Goal: Complete application form

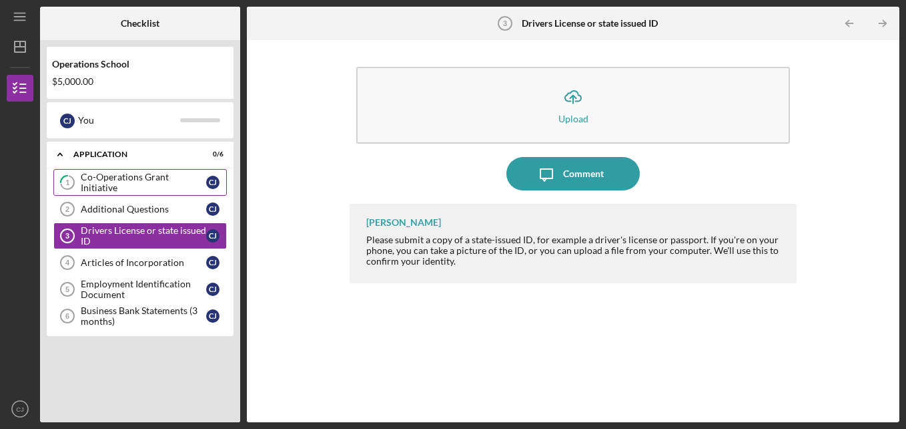
click at [101, 195] on link "1 Co-Operations Grant Initiative [PERSON_NAME]" at bounding box center [140, 182] width 174 height 27
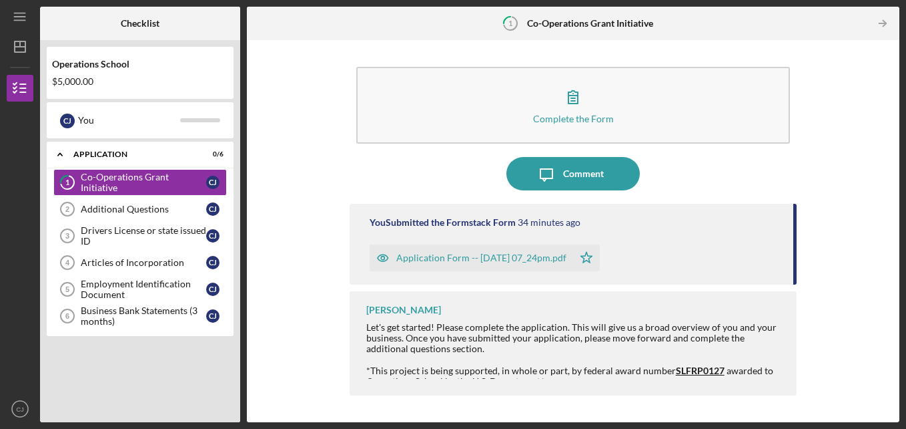
drag, startPoint x: 796, startPoint y: 271, endPoint x: 799, endPoint y: 318, distance: 47.5
click at [799, 318] on div "Complete the Form Form Icon/Message Comment You Submitted the Formstack Form 34…" at bounding box center [573, 231] width 639 height 368
drag, startPoint x: 799, startPoint y: 318, endPoint x: 787, endPoint y: 366, distance: 49.5
click at [787, 366] on div "[PERSON_NAME] Let's get started! Please complete the application. This will giv…" at bounding box center [574, 343] width 448 height 104
drag, startPoint x: 791, startPoint y: 276, endPoint x: 794, endPoint y: 308, distance: 31.5
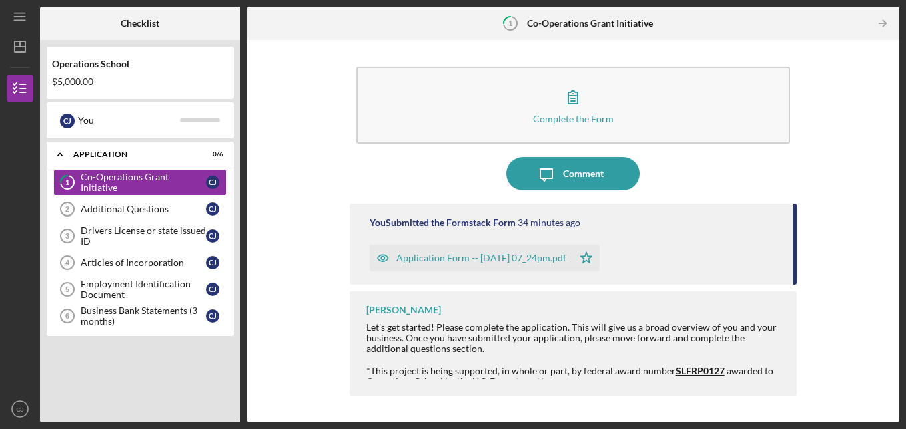
click at [794, 308] on div "You Submitted the Formstack Form 34 minutes ago Application Form -- [DATE] 07_2…" at bounding box center [574, 303] width 448 height 198
click at [693, 376] on div "*This project is being supported, in whole or part, by federal award number SLF…" at bounding box center [575, 375] width 418 height 21
click at [696, 372] on span "SLFRP0127" at bounding box center [700, 369] width 49 height 11
click at [800, 323] on div "Complete the Form Form Icon/Message Comment You Submitted the Formstack Form 34…" at bounding box center [573, 231] width 639 height 368
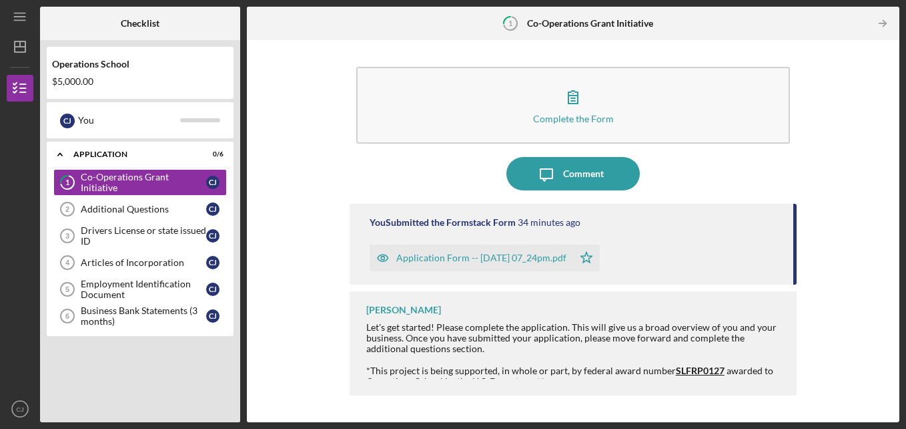
click at [800, 323] on div "Complete the Form Form Icon/Message Comment You Submitted the Formstack Form 34…" at bounding box center [573, 231] width 639 height 368
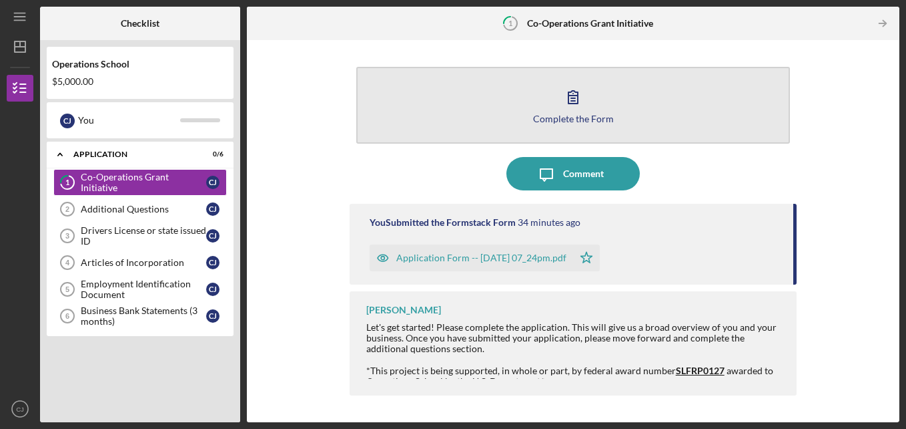
click at [575, 107] on icon "button" at bounding box center [573, 96] width 33 height 33
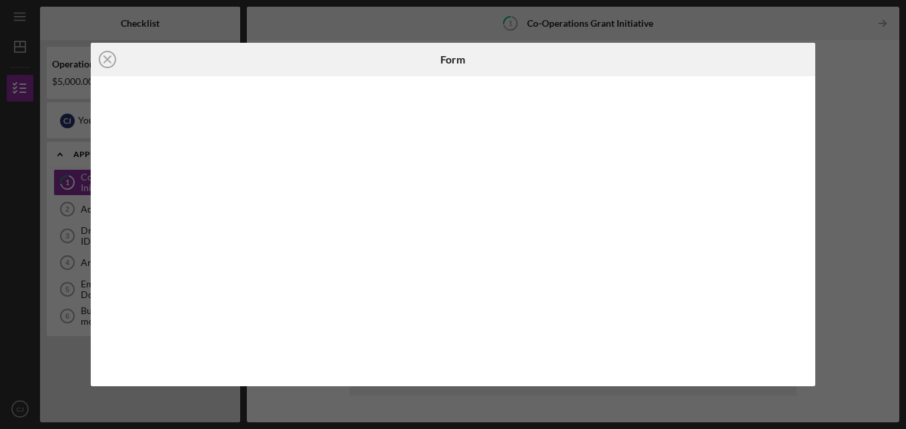
click at [859, 85] on div "Icon/Close Form" at bounding box center [453, 214] width 906 height 429
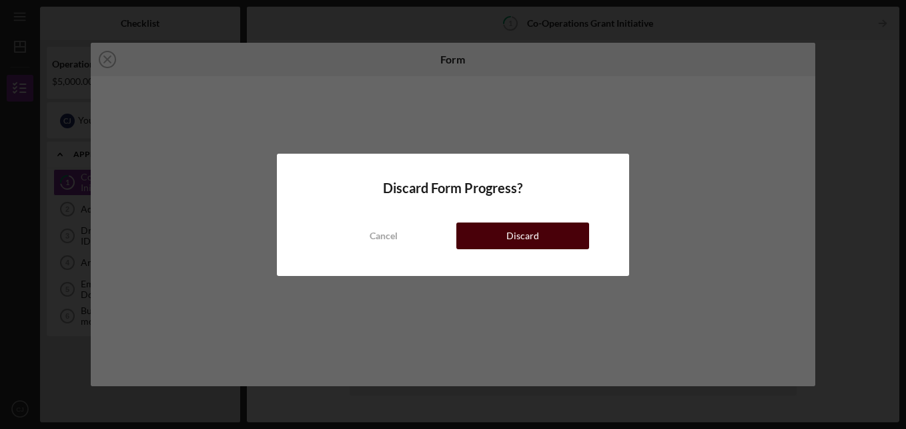
click at [558, 242] on button "Discard" at bounding box center [523, 235] width 133 height 27
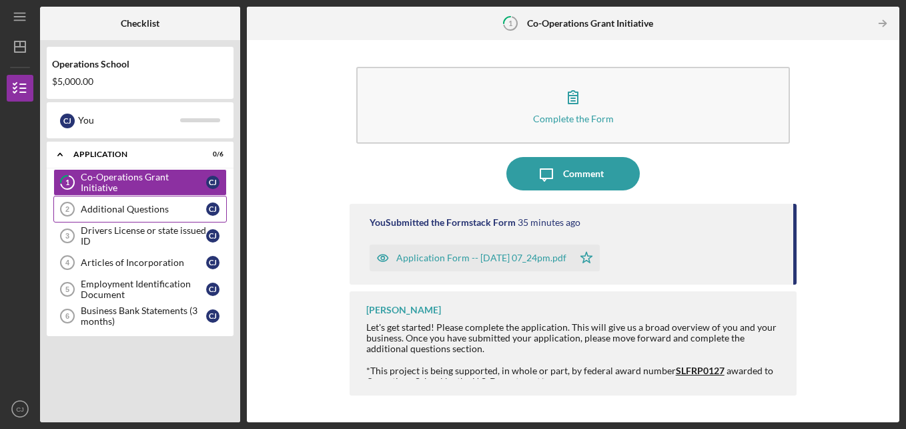
click at [150, 201] on link "Additional Questions 2 Additional Questions [PERSON_NAME]" at bounding box center [140, 209] width 174 height 27
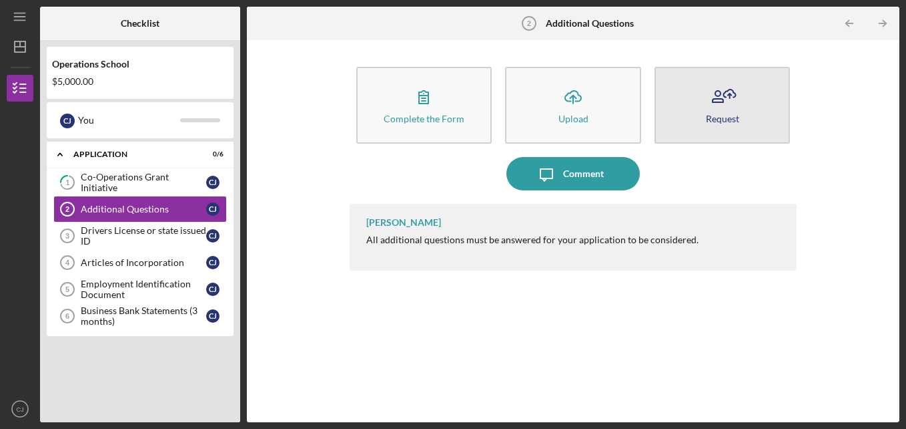
click at [720, 109] on icon "button" at bounding box center [722, 96] width 33 height 33
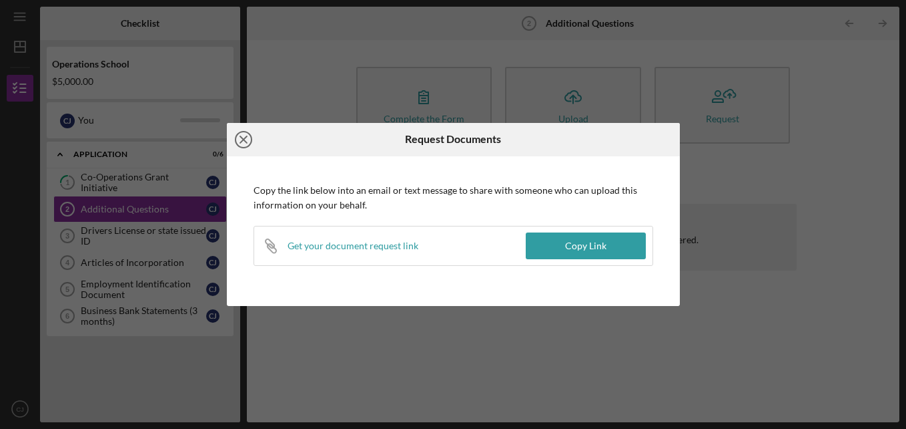
click at [241, 144] on icon "Icon/Close" at bounding box center [243, 139] width 33 height 33
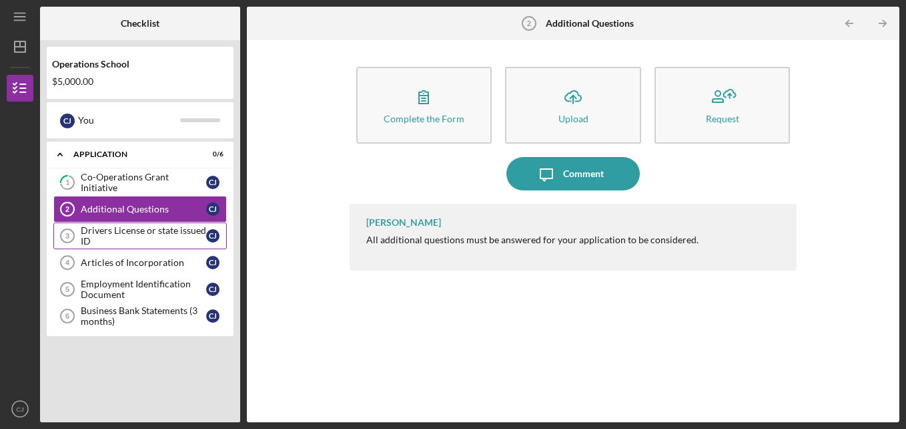
click at [136, 236] on div "Drivers License or state issued ID" at bounding box center [143, 235] width 125 height 21
